Goal: Task Accomplishment & Management: Use online tool/utility

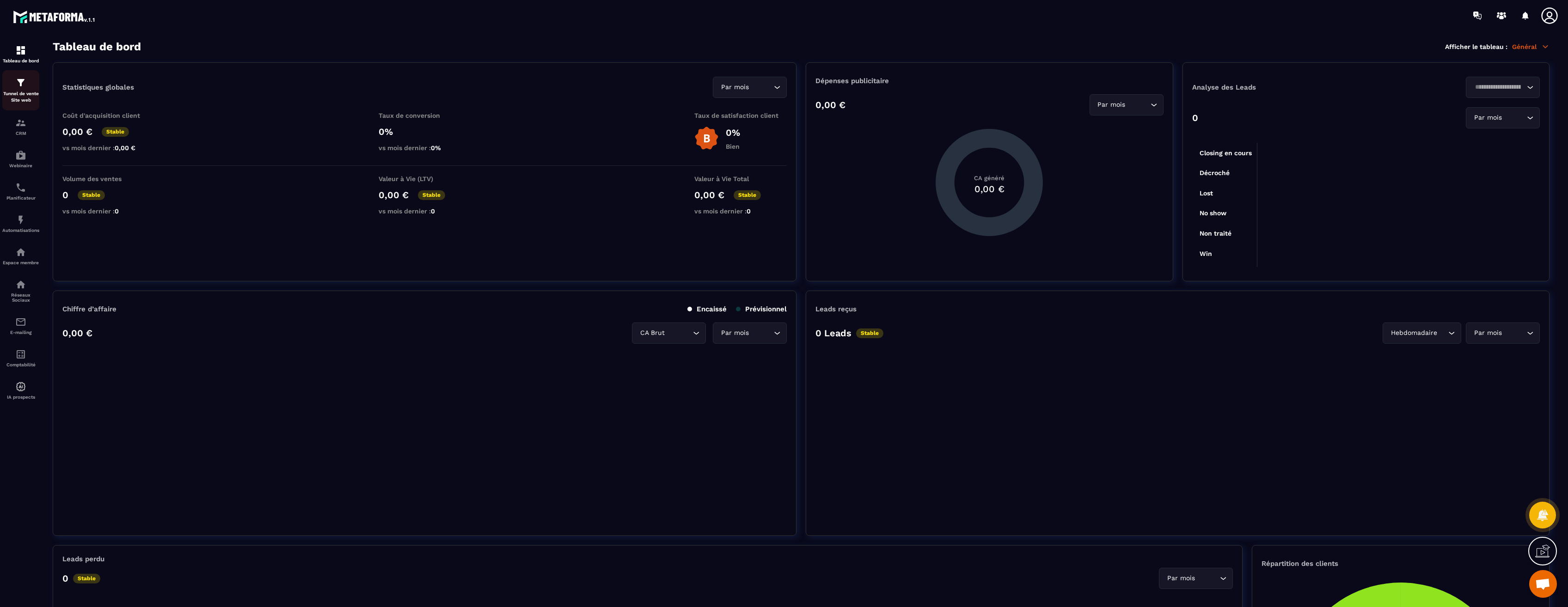
click at [22, 93] on p "Tunnel de vente Site web" at bounding box center [21, 97] width 37 height 13
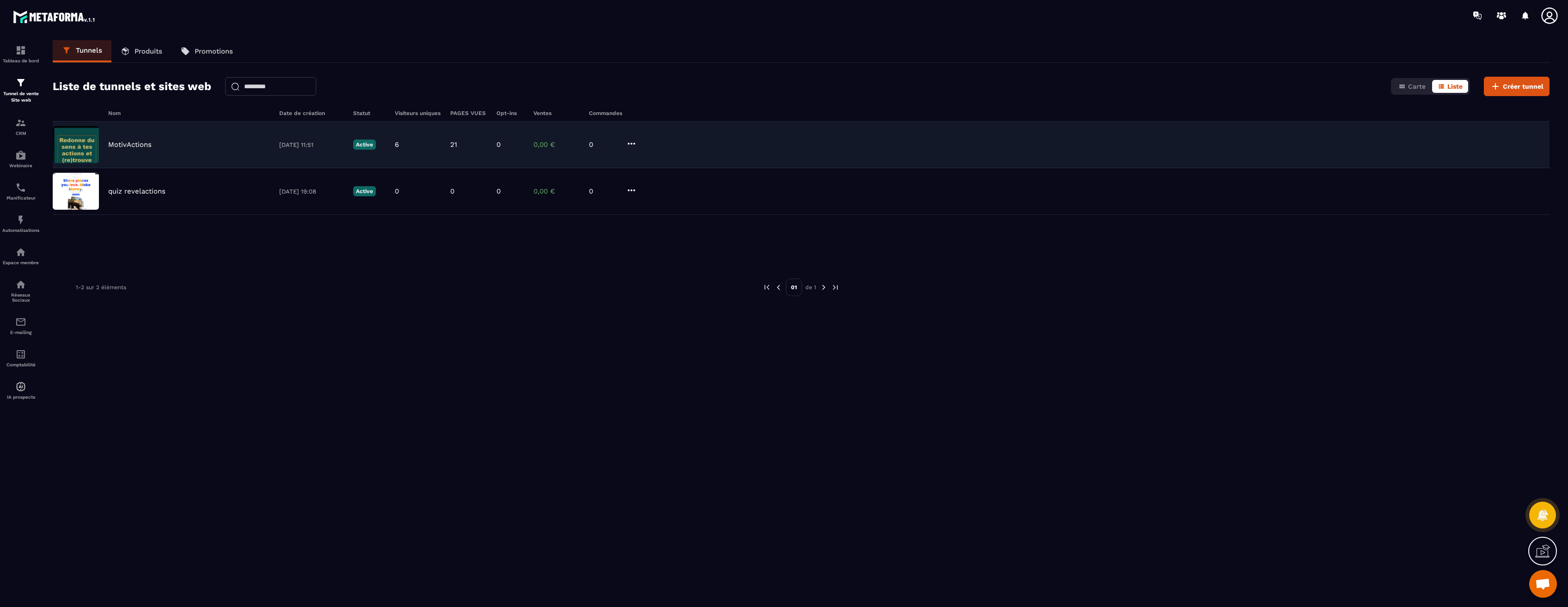
click at [199, 150] on div "MotivActions [DATE] 11:51 Active 6 21 0 0,00 € 0" at bounding box center [800, 145] width 1497 height 47
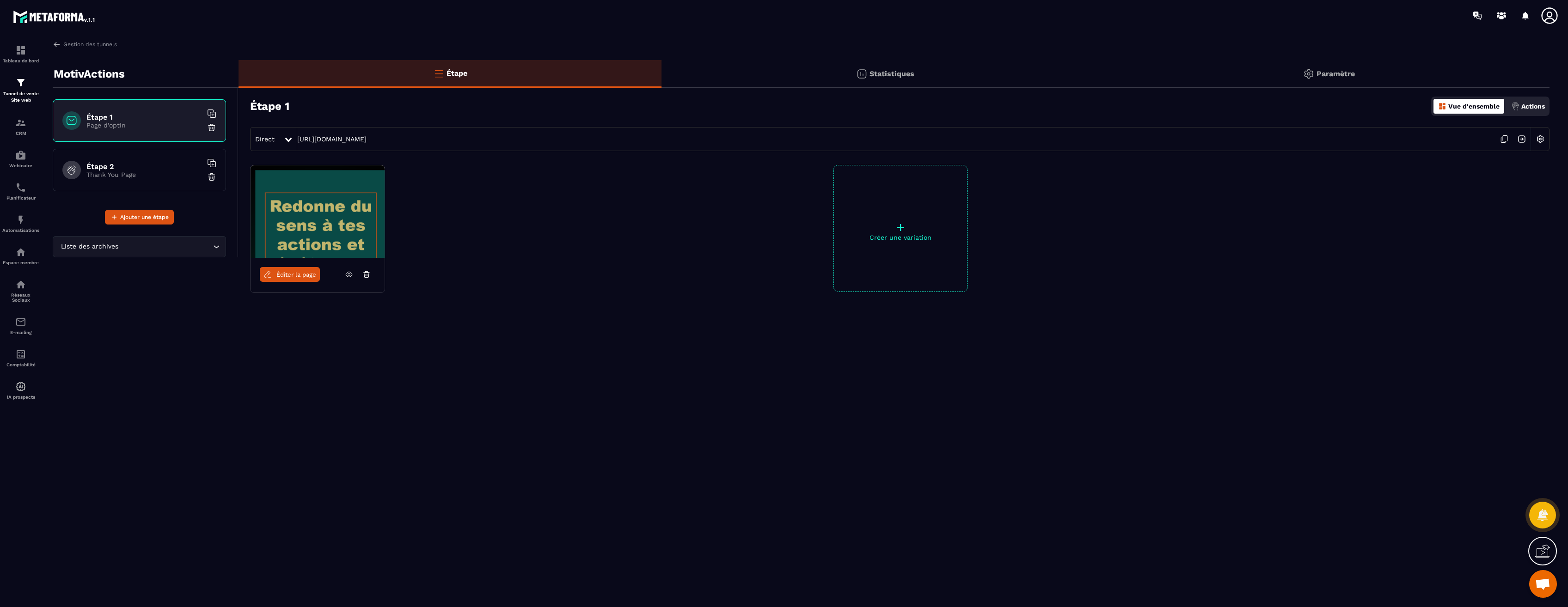
click at [311, 225] on img at bounding box center [317, 211] width 134 height 92
click at [303, 277] on span "Éditer la page" at bounding box center [296, 275] width 40 height 7
